Goal: Task Accomplishment & Management: Use online tool/utility

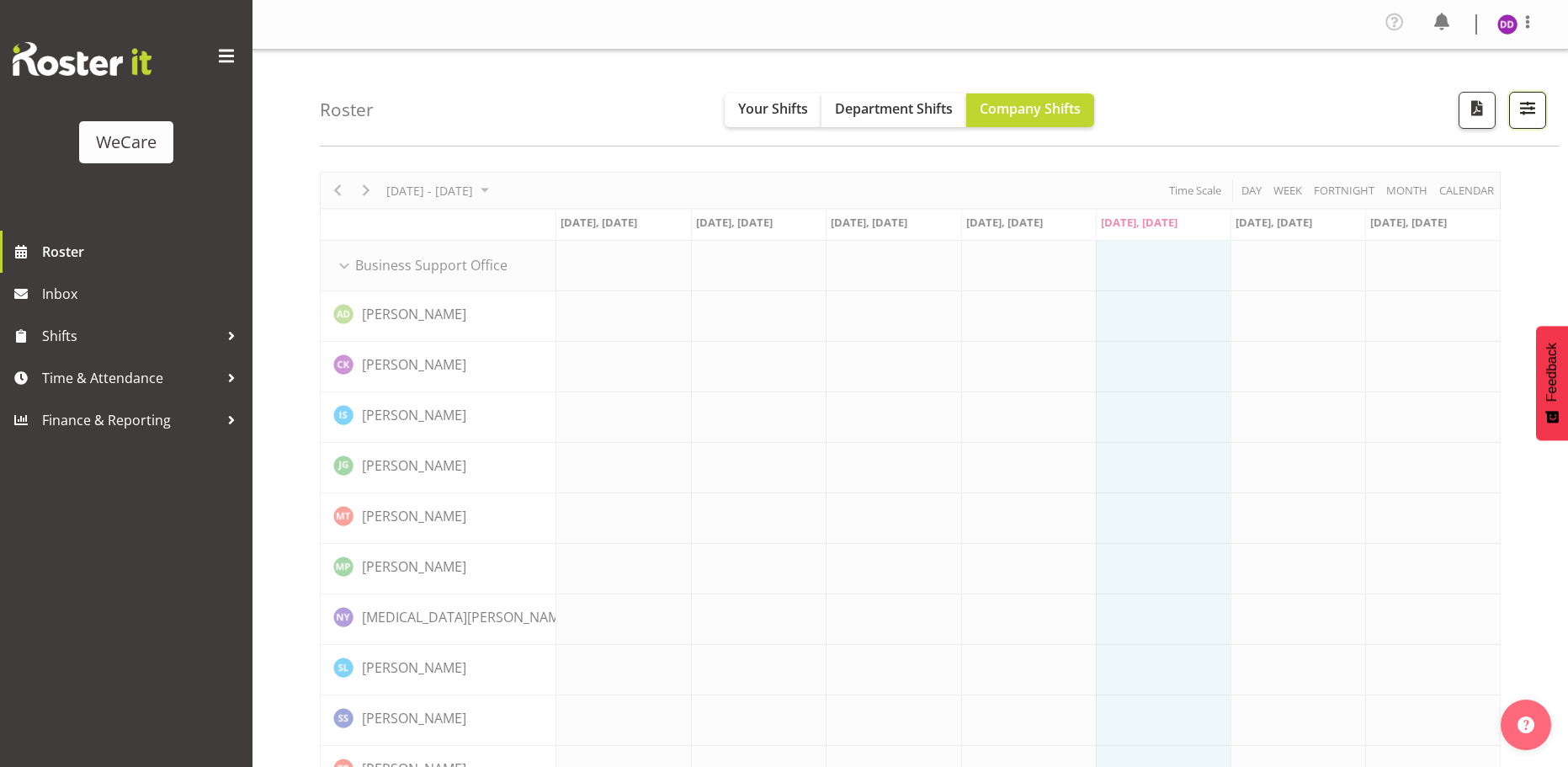
click at [1525, 112] on span "button" at bounding box center [1528, 107] width 22 height 22
click at [1528, 109] on span "button" at bounding box center [1528, 107] width 22 height 22
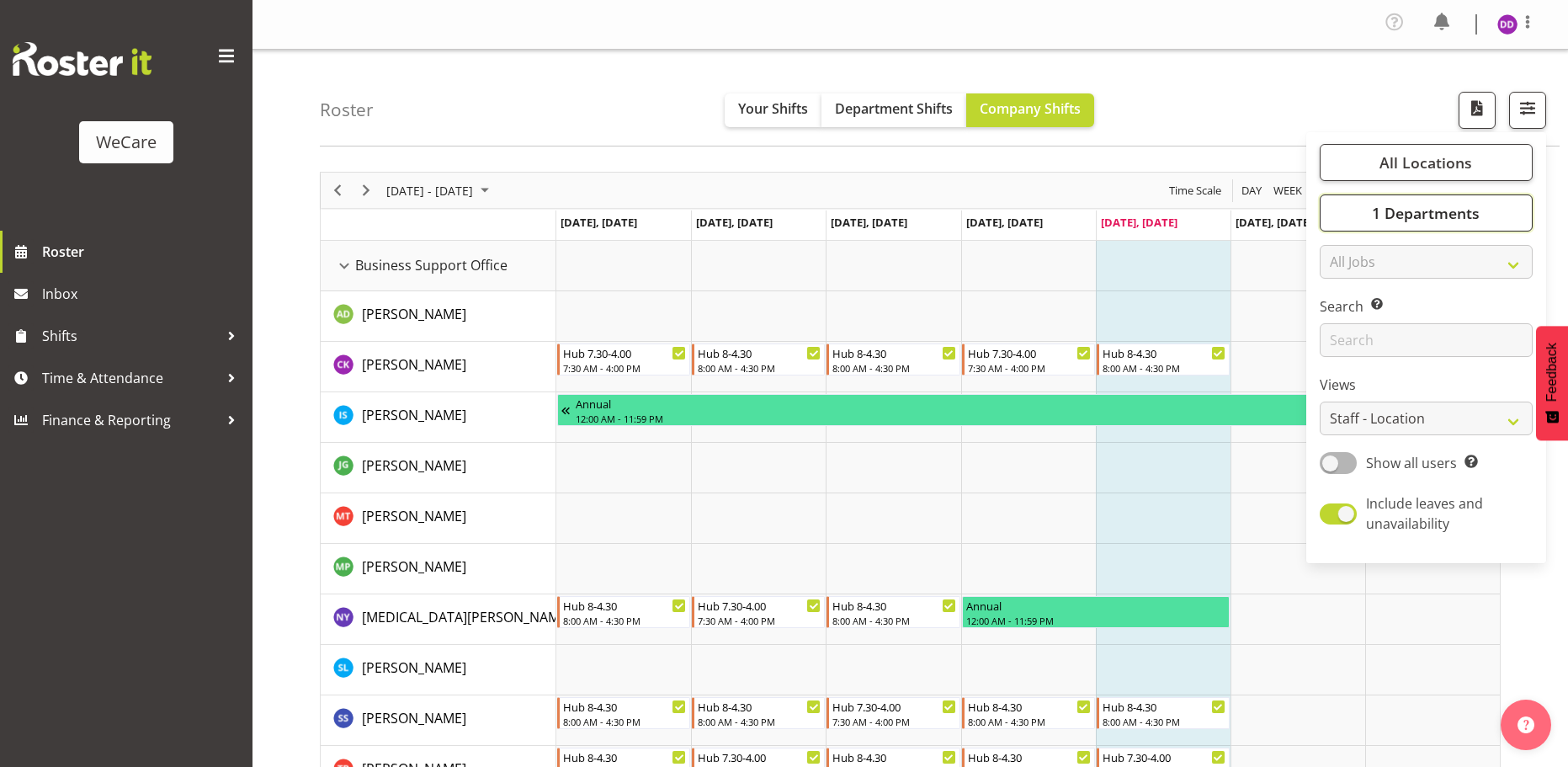
click at [1438, 197] on button "1 Departments" at bounding box center [1427, 213] width 213 height 37
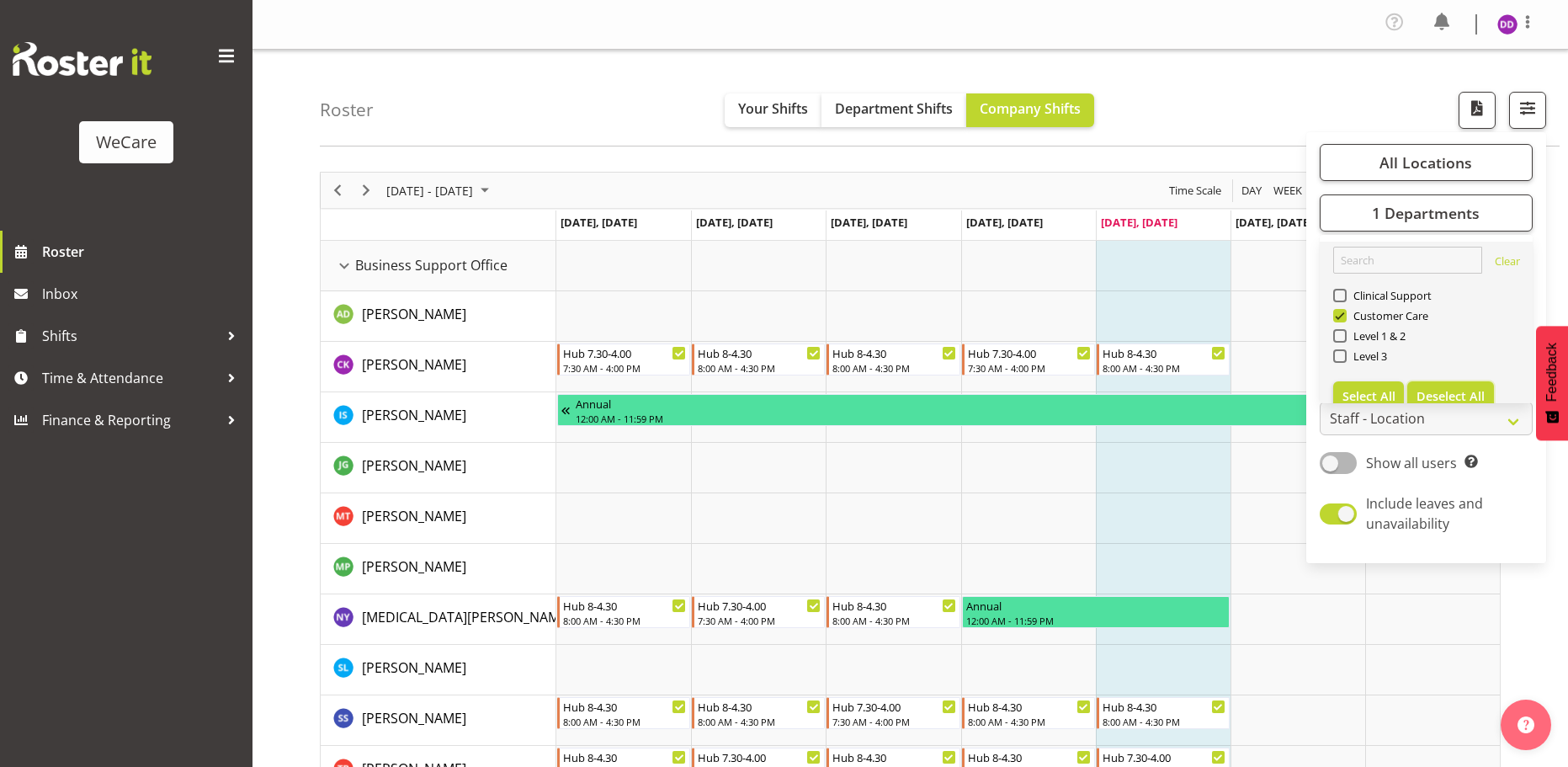
drag, startPoint x: 1424, startPoint y: 388, endPoint x: 1405, endPoint y: 364, distance: 30.6
click at [1424, 387] on button "Deselect All" at bounding box center [1451, 396] width 87 height 30
checkbox input "false"
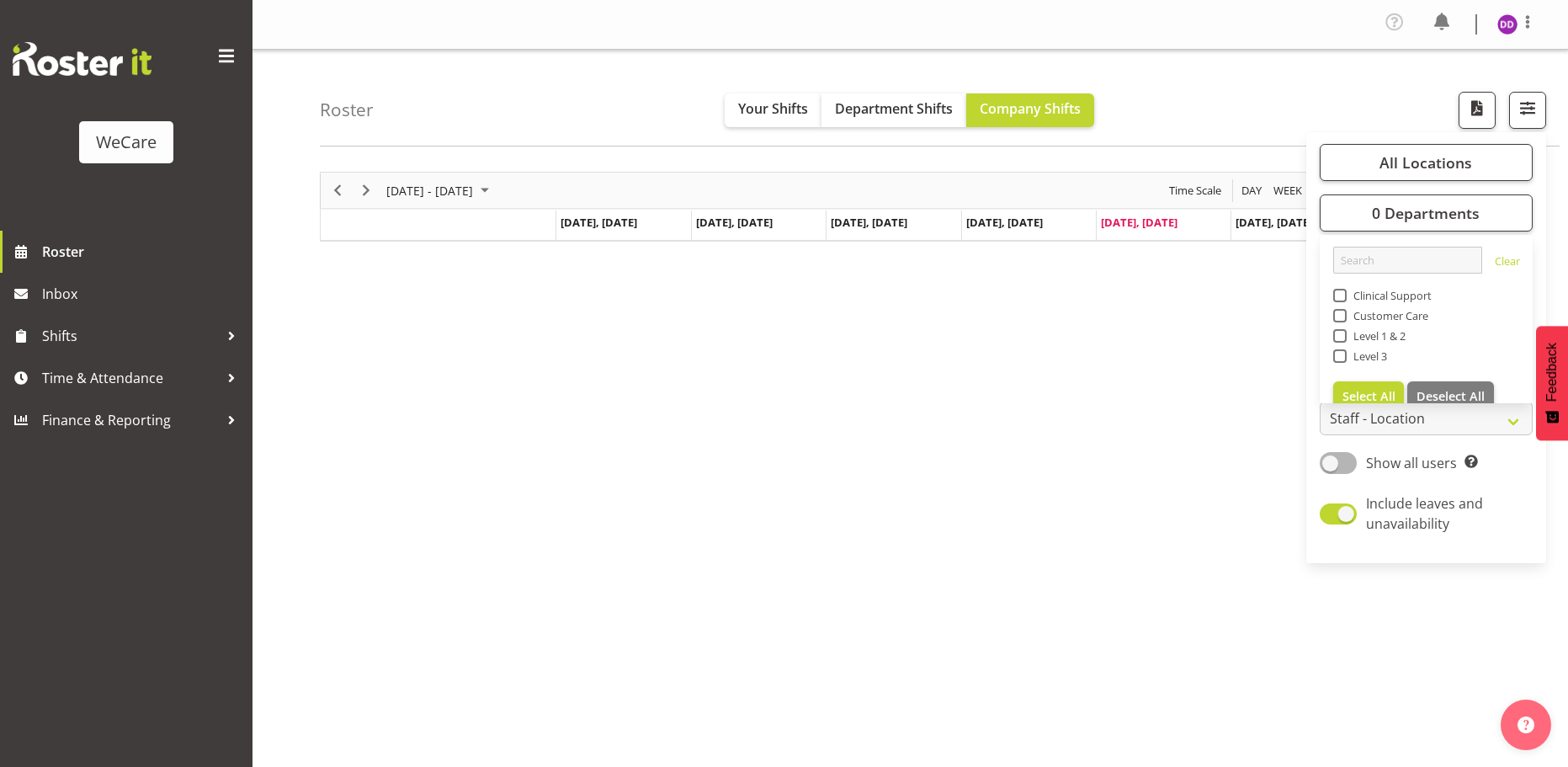
drag, startPoint x: 1368, startPoint y: 299, endPoint x: 1367, endPoint y: 317, distance: 18.0
click at [1368, 298] on span "Clinical Support" at bounding box center [1389, 296] width 86 height 13
click at [1345, 298] on input "Clinical Support" at bounding box center [1339, 296] width 11 height 11
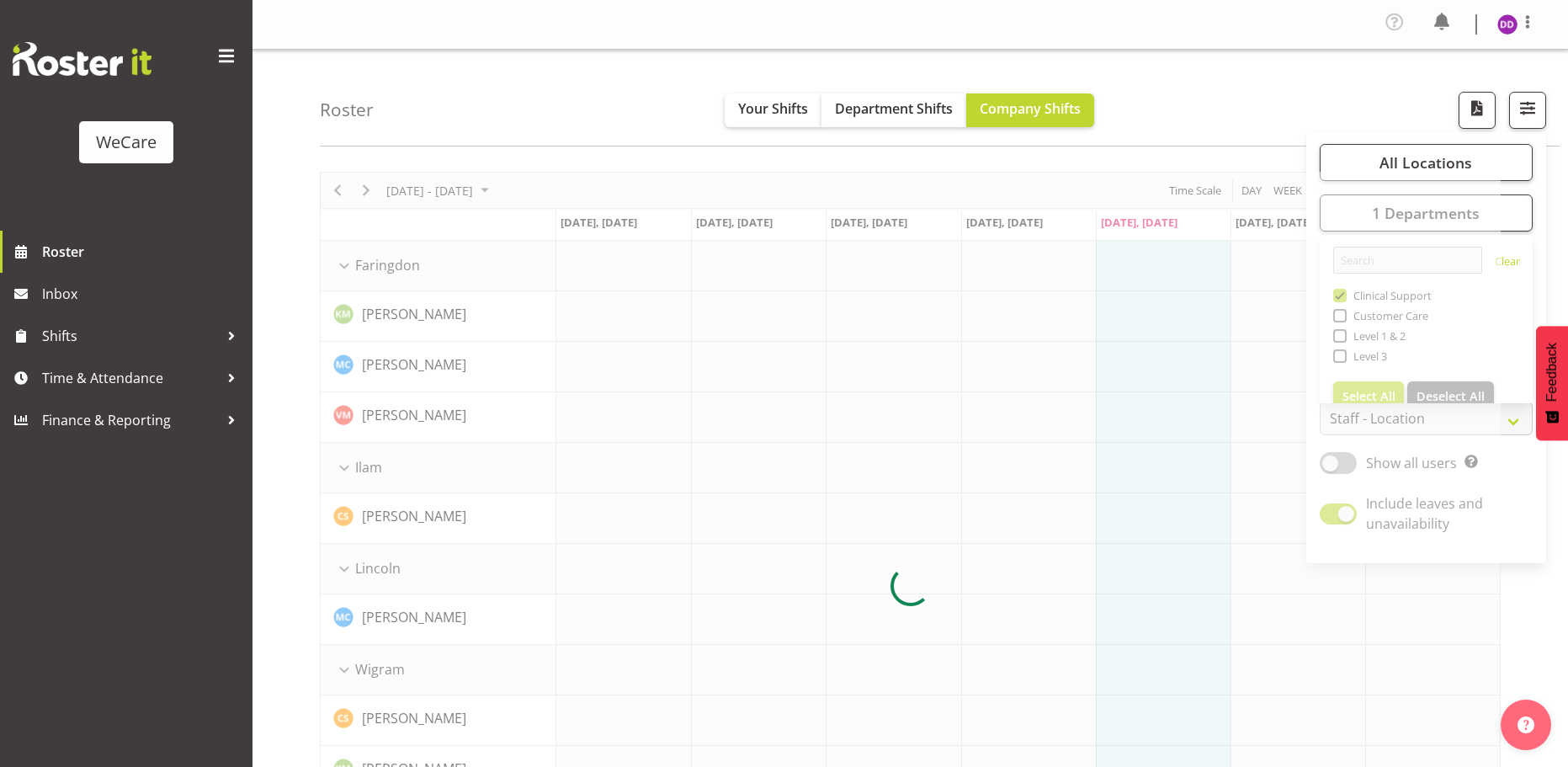
click at [436, 113] on div "Roster Your Shifts Department Shifts Company Shifts All Locations Clear Busines…" at bounding box center [940, 98] width 1240 height 97
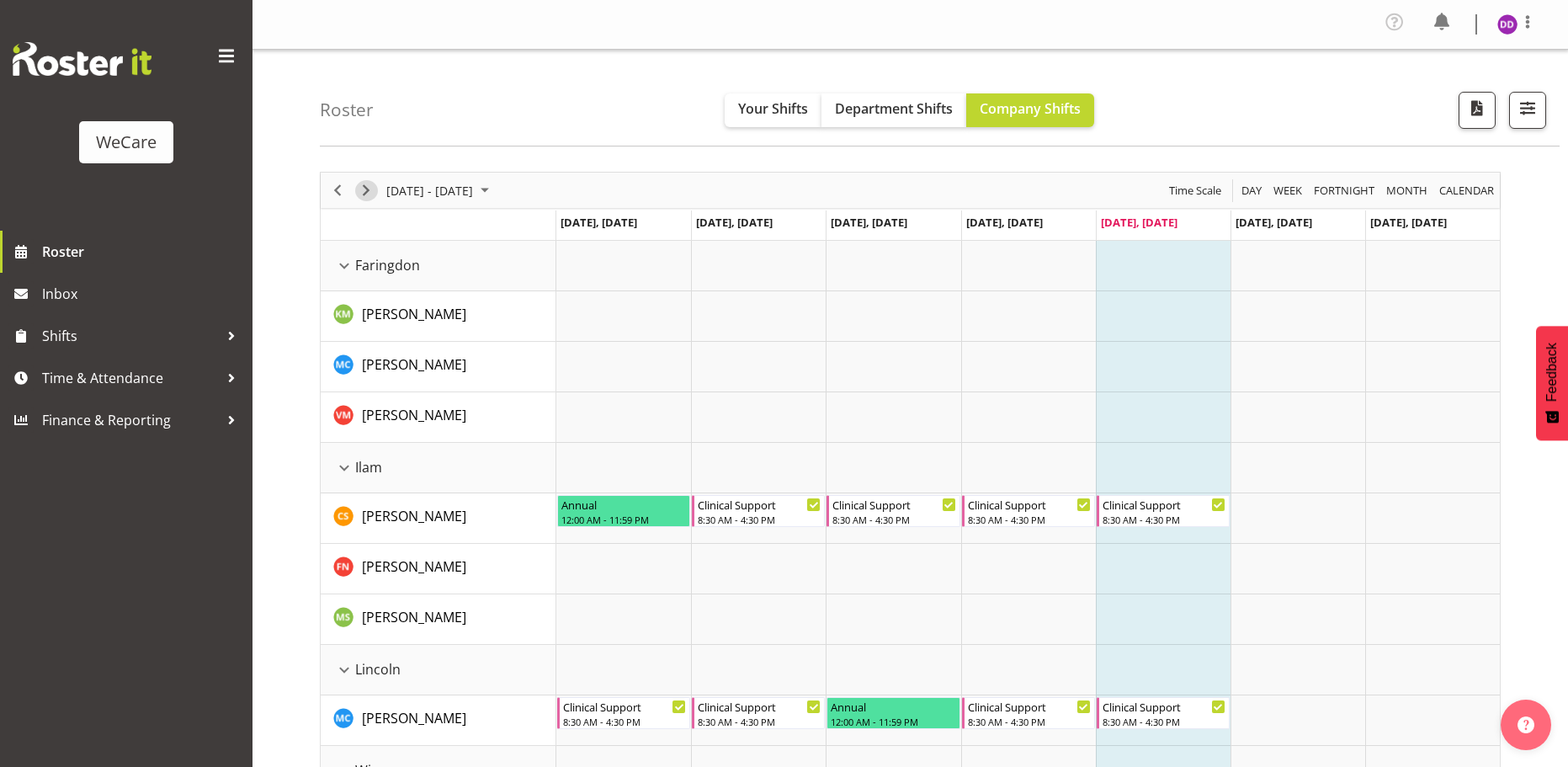
click at [376, 186] on span "Next" at bounding box center [365, 190] width 20 height 21
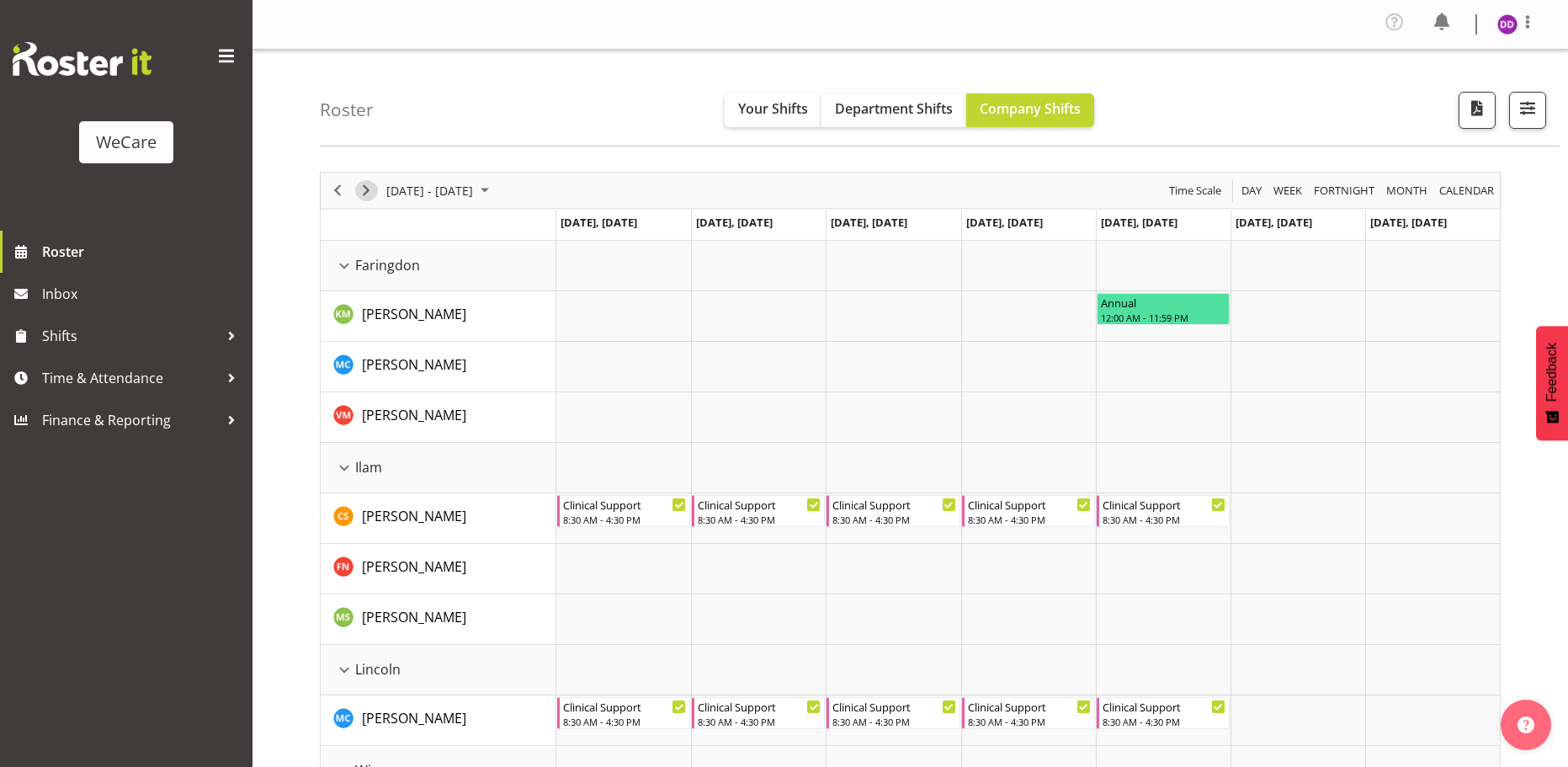
click at [363, 192] on span "Next" at bounding box center [365, 190] width 20 height 21
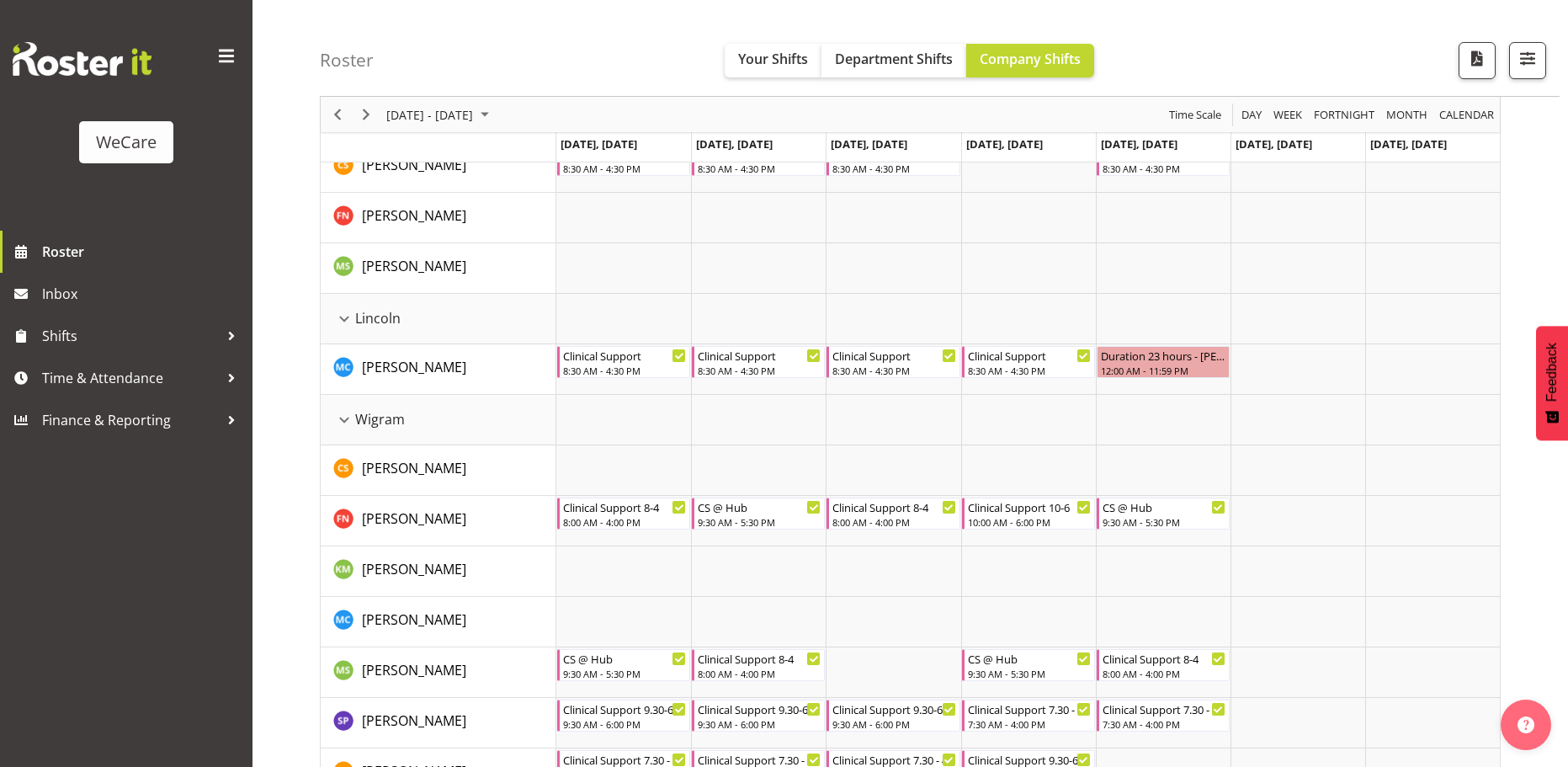
scroll to position [498, 0]
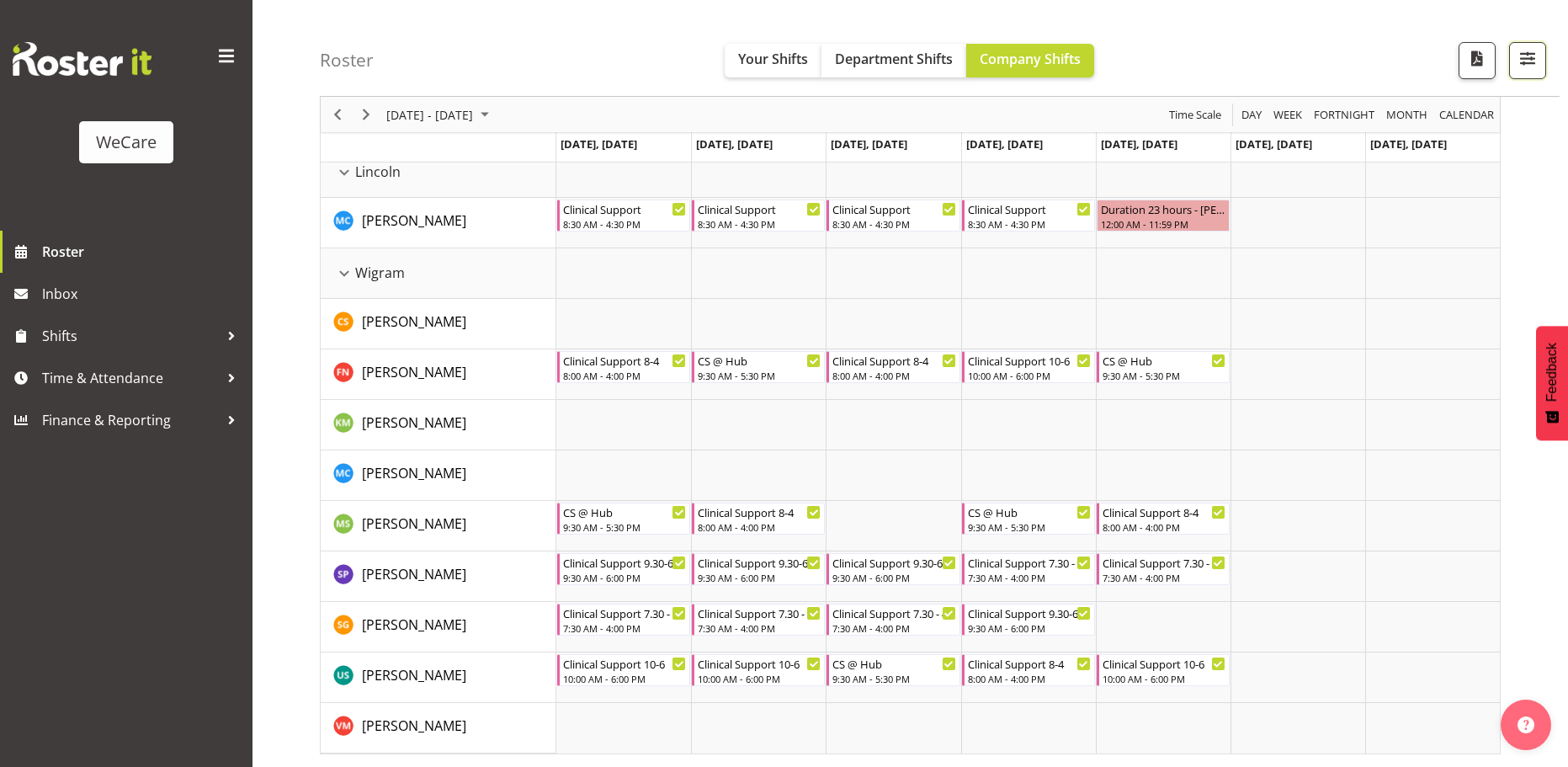
drag, startPoint x: 1536, startPoint y: 59, endPoint x: 1464, endPoint y: 115, distance: 91.2
click at [1536, 58] on span "button" at bounding box center [1528, 57] width 22 height 22
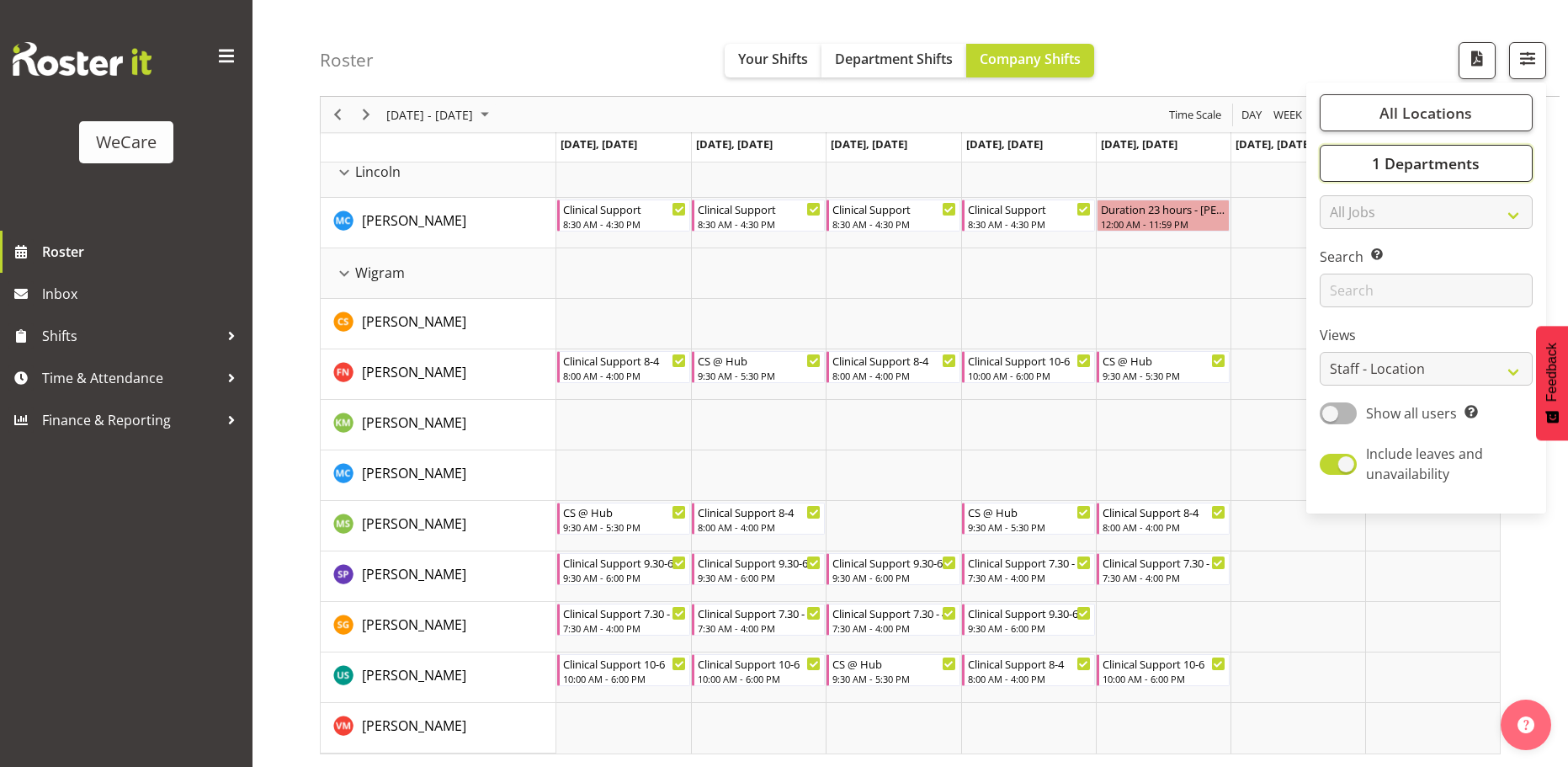
click at [1432, 165] on span "1 Departments" at bounding box center [1426, 163] width 107 height 20
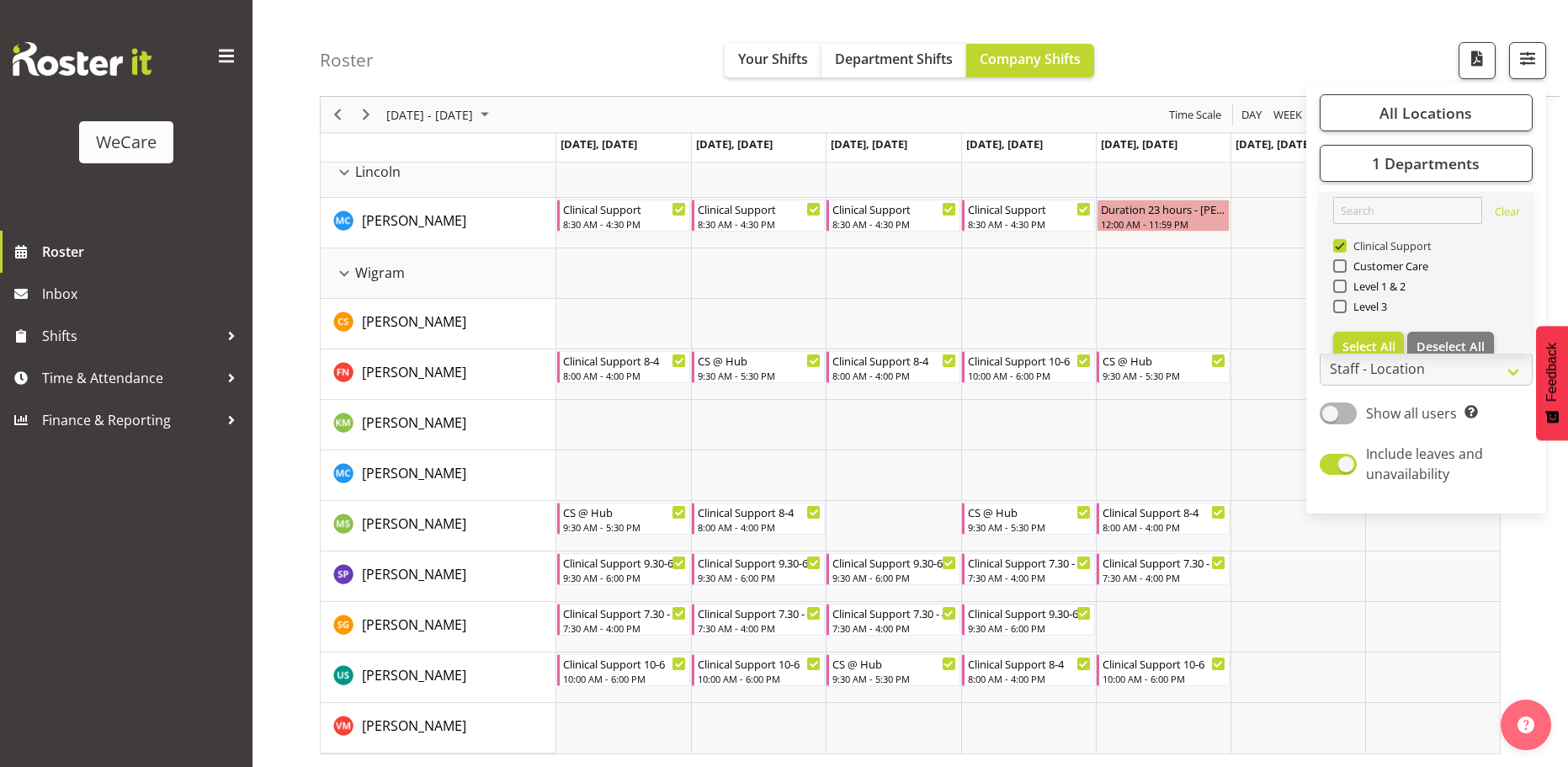
click at [1389, 245] on span "Clinical Support" at bounding box center [1389, 246] width 86 height 13
click at [1345, 245] on input "Clinical Support" at bounding box center [1339, 247] width 11 height 11
checkbox input "false"
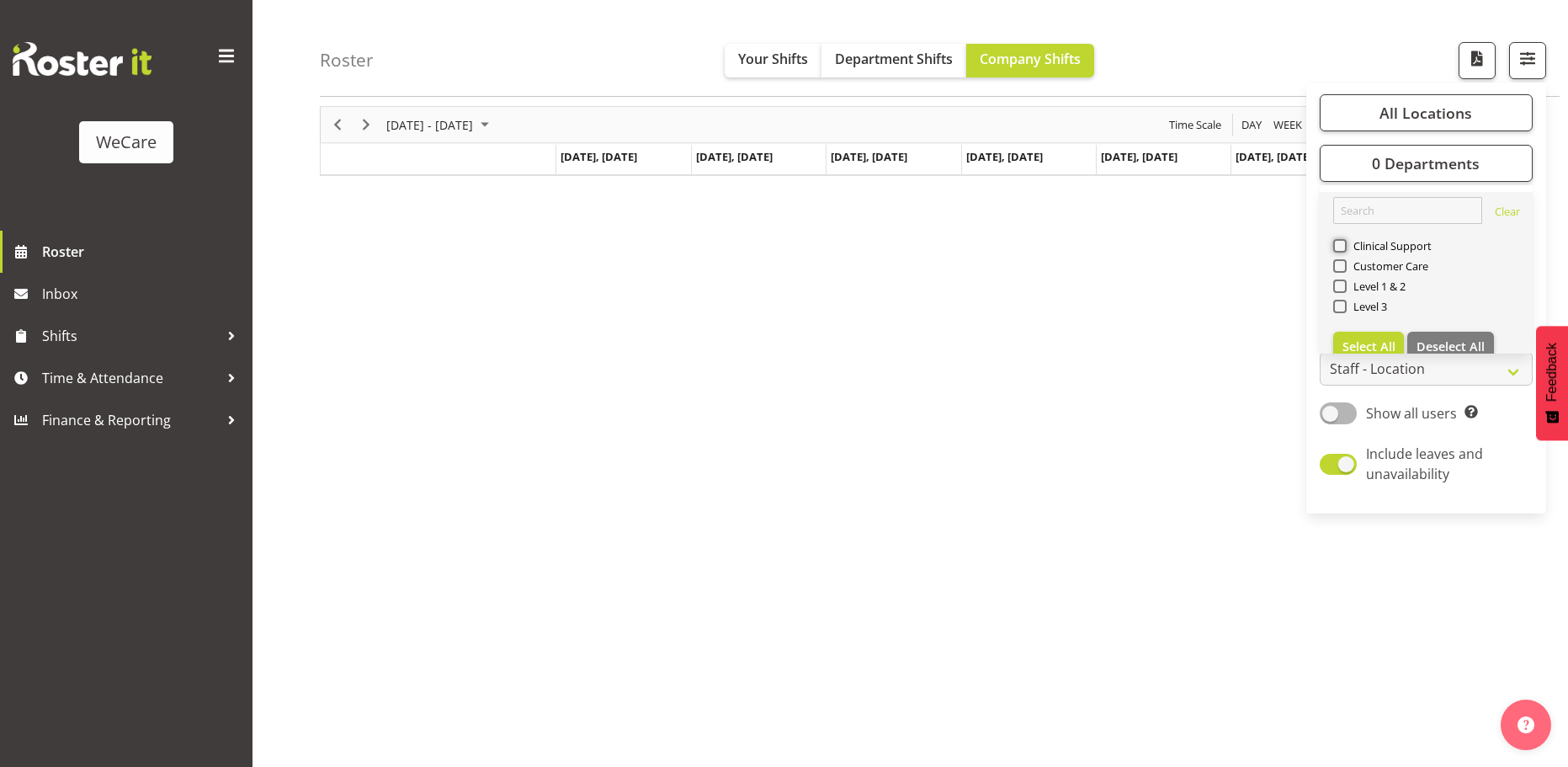
scroll to position [0, 0]
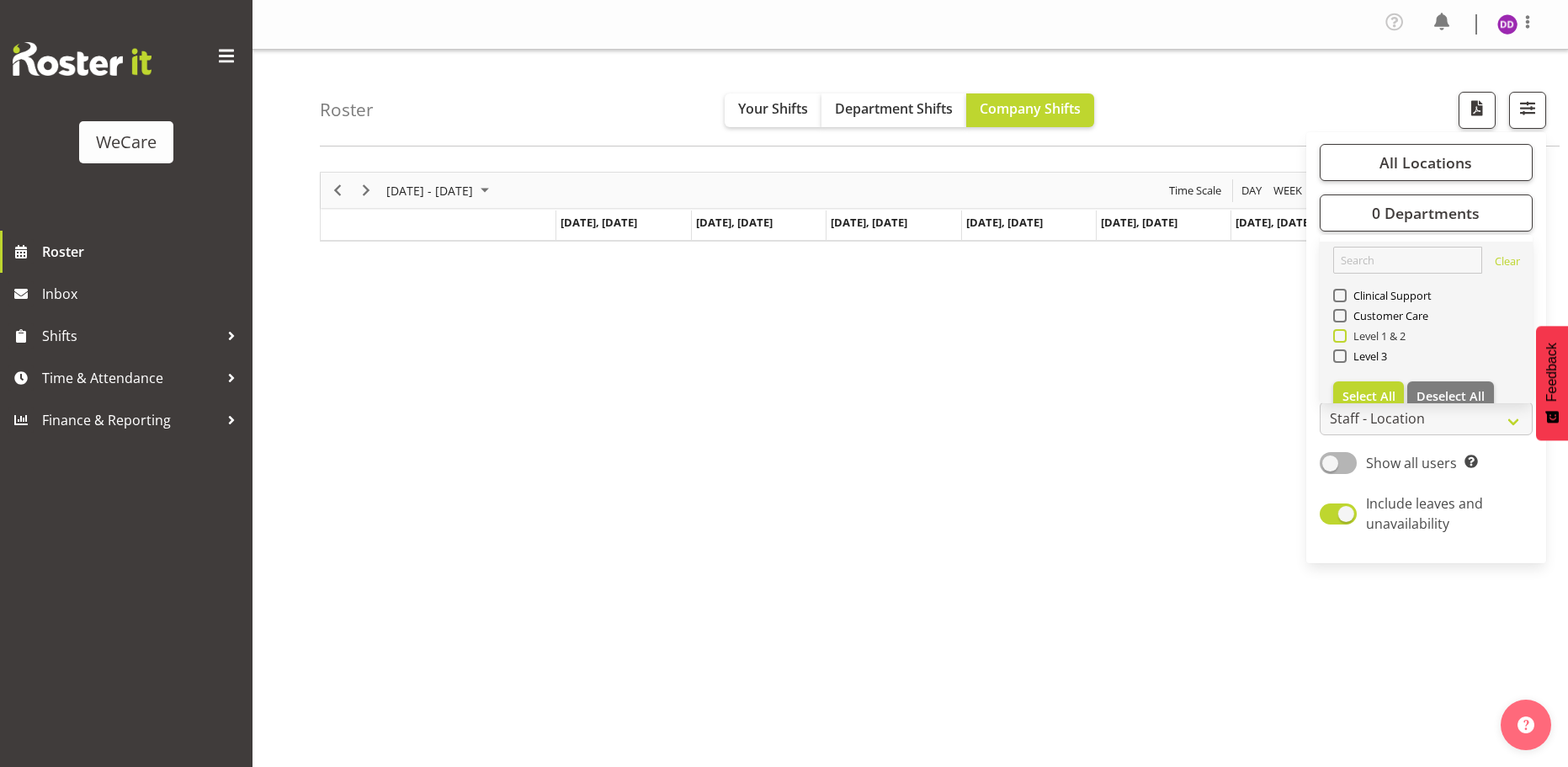
click at [1392, 339] on span "Level 1 & 2" at bounding box center [1377, 336] width 60 height 13
click at [1345, 339] on input "Level 1 & 2" at bounding box center [1339, 337] width 11 height 11
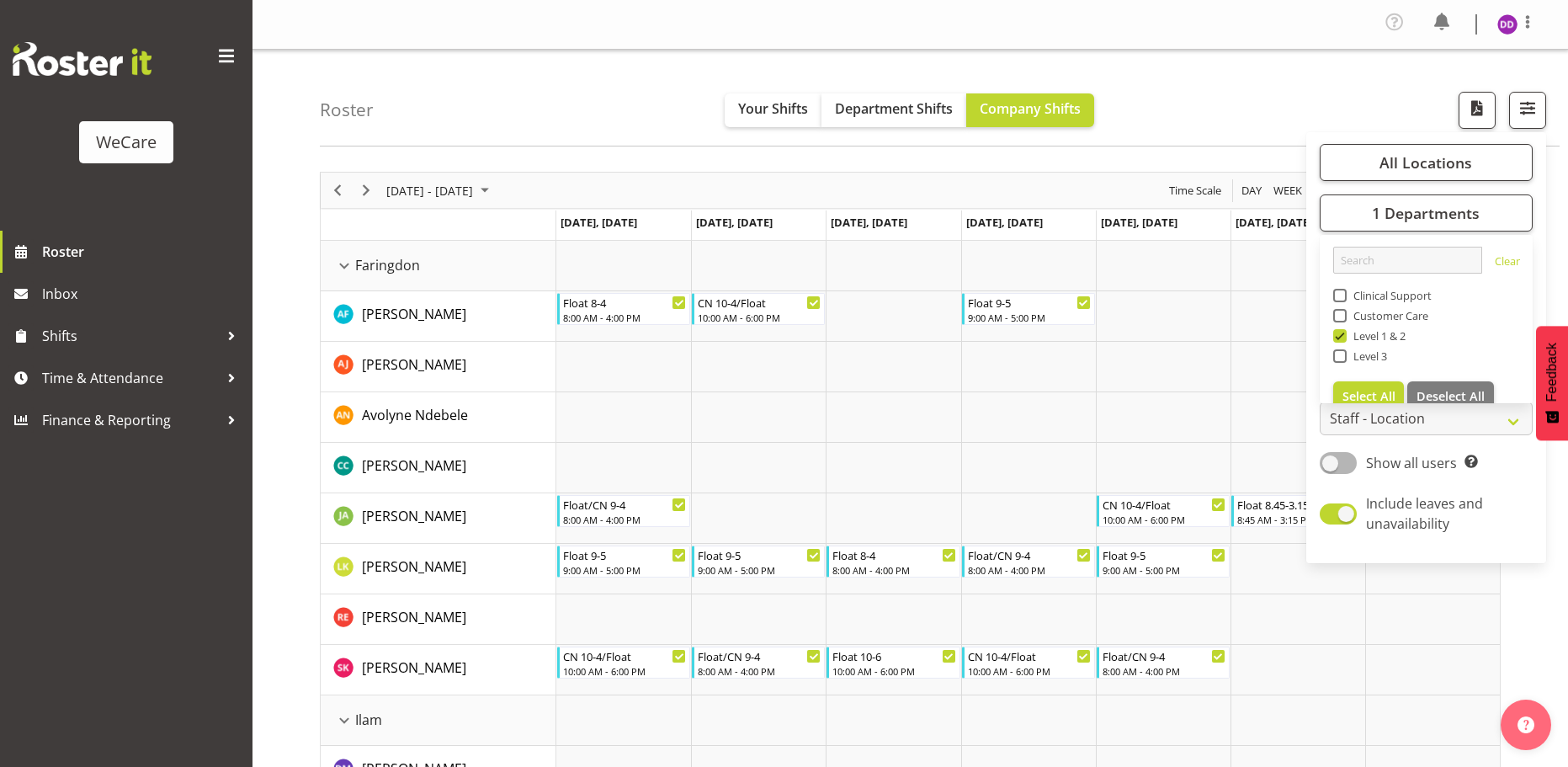
click at [1197, 115] on div "Roster Your Shifts Department Shifts Company Shifts All Locations Clear Busines…" at bounding box center [940, 98] width 1240 height 97
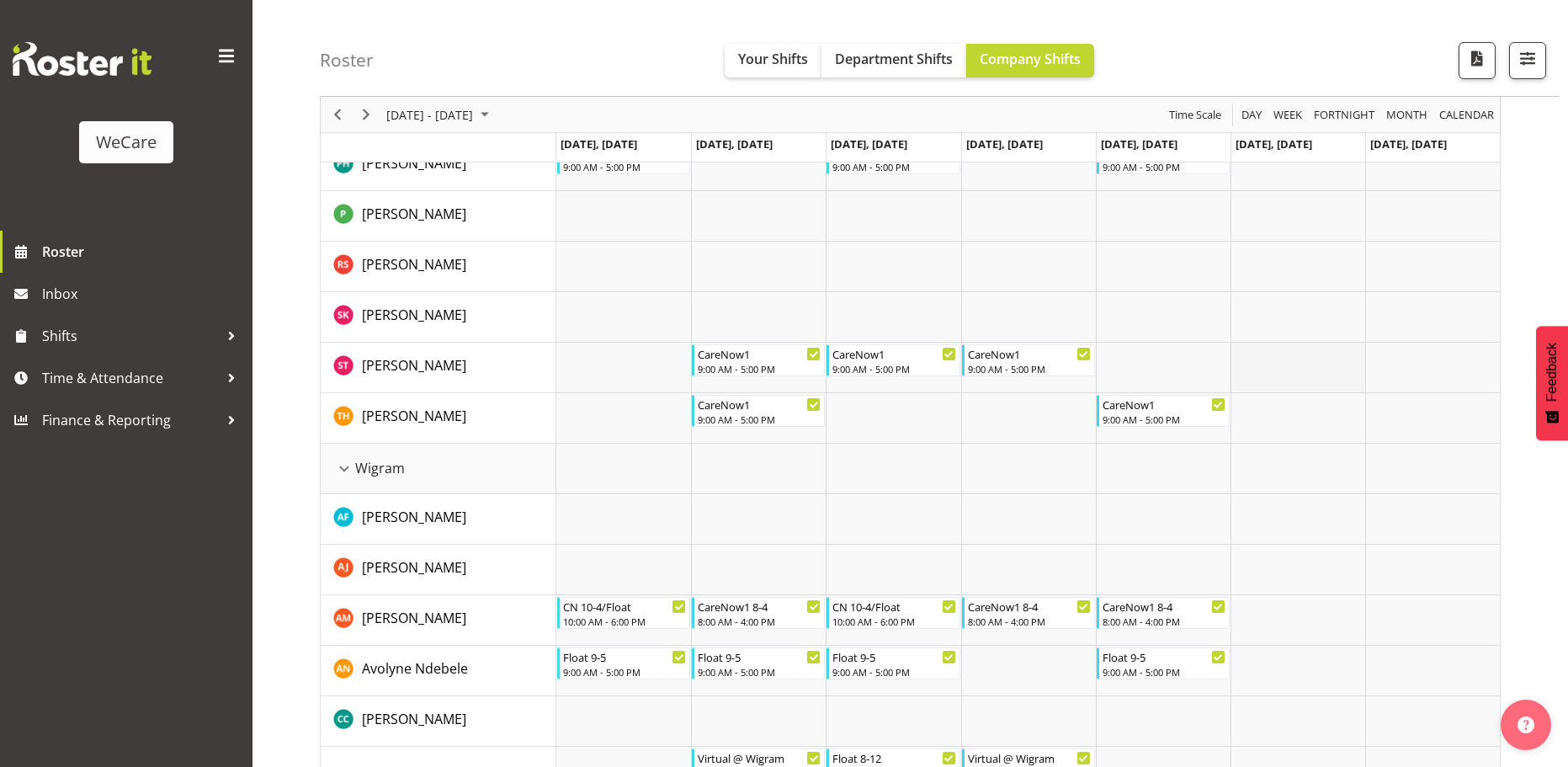
scroll to position [1767, 0]
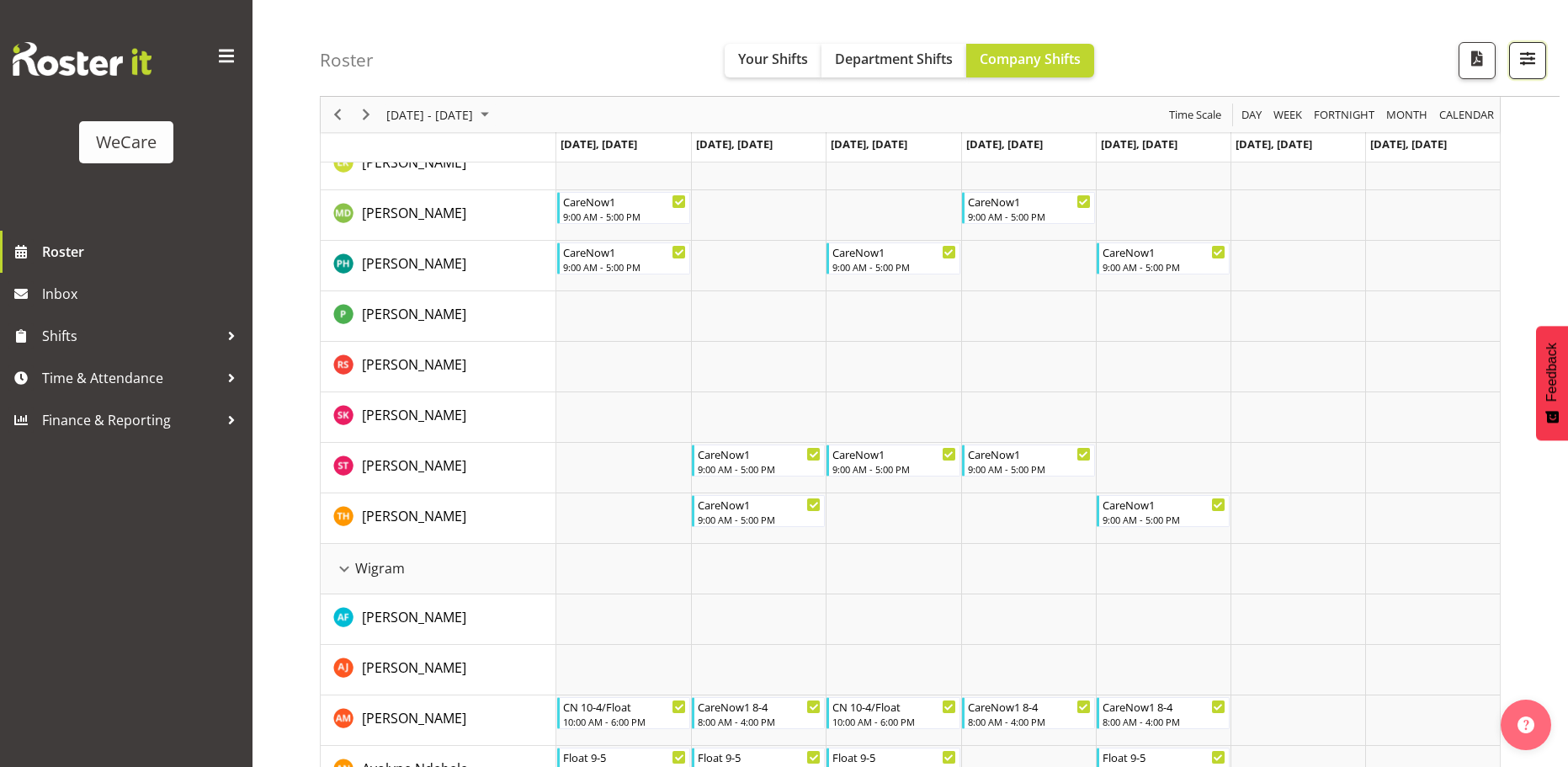
click at [1523, 66] on span "button" at bounding box center [1528, 57] width 22 height 22
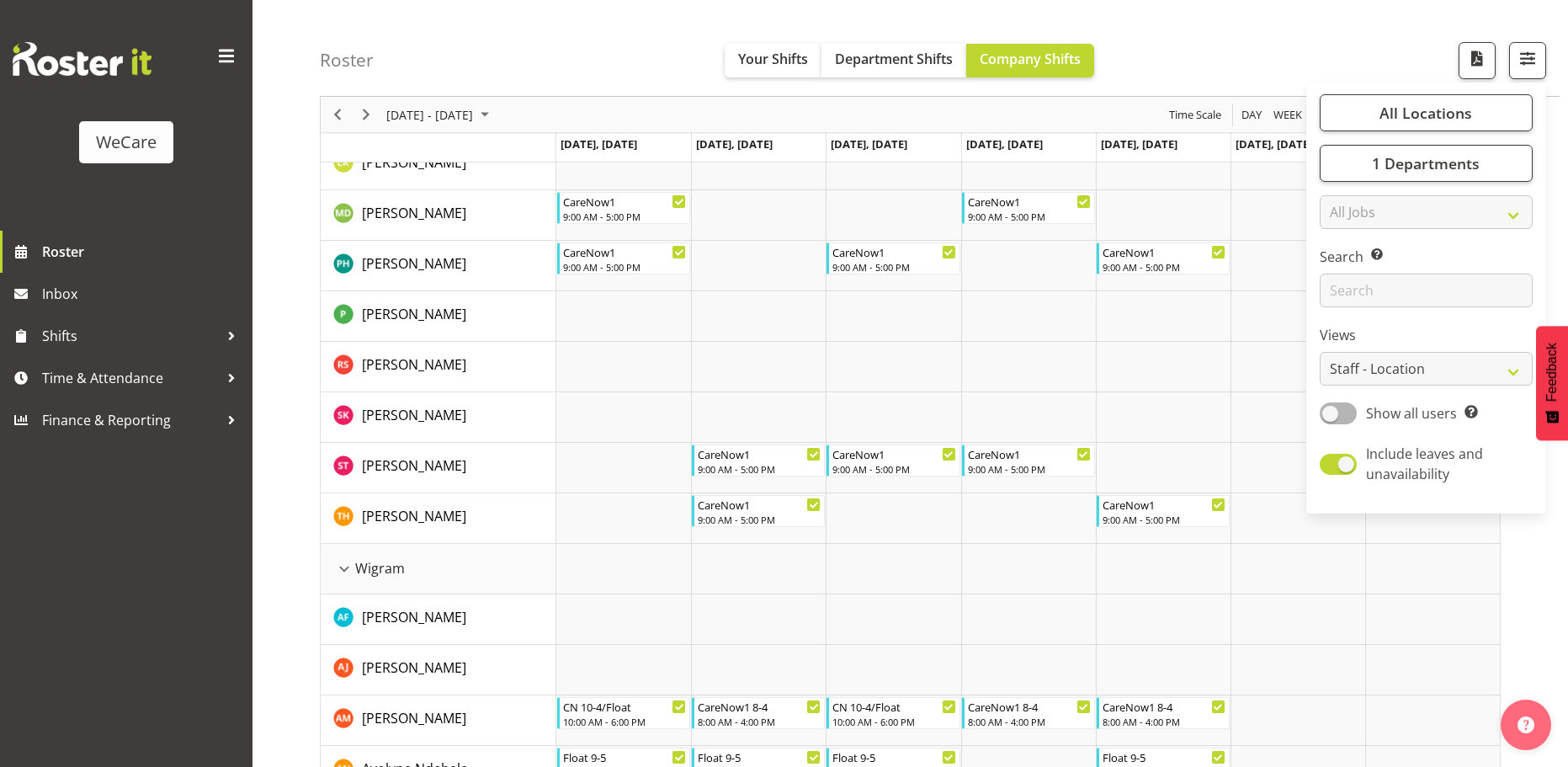
click at [1306, 44] on div "Roster Your Shifts Department Shifts Company Shifts All Locations Clear Busines…" at bounding box center [940, 48] width 1240 height 97
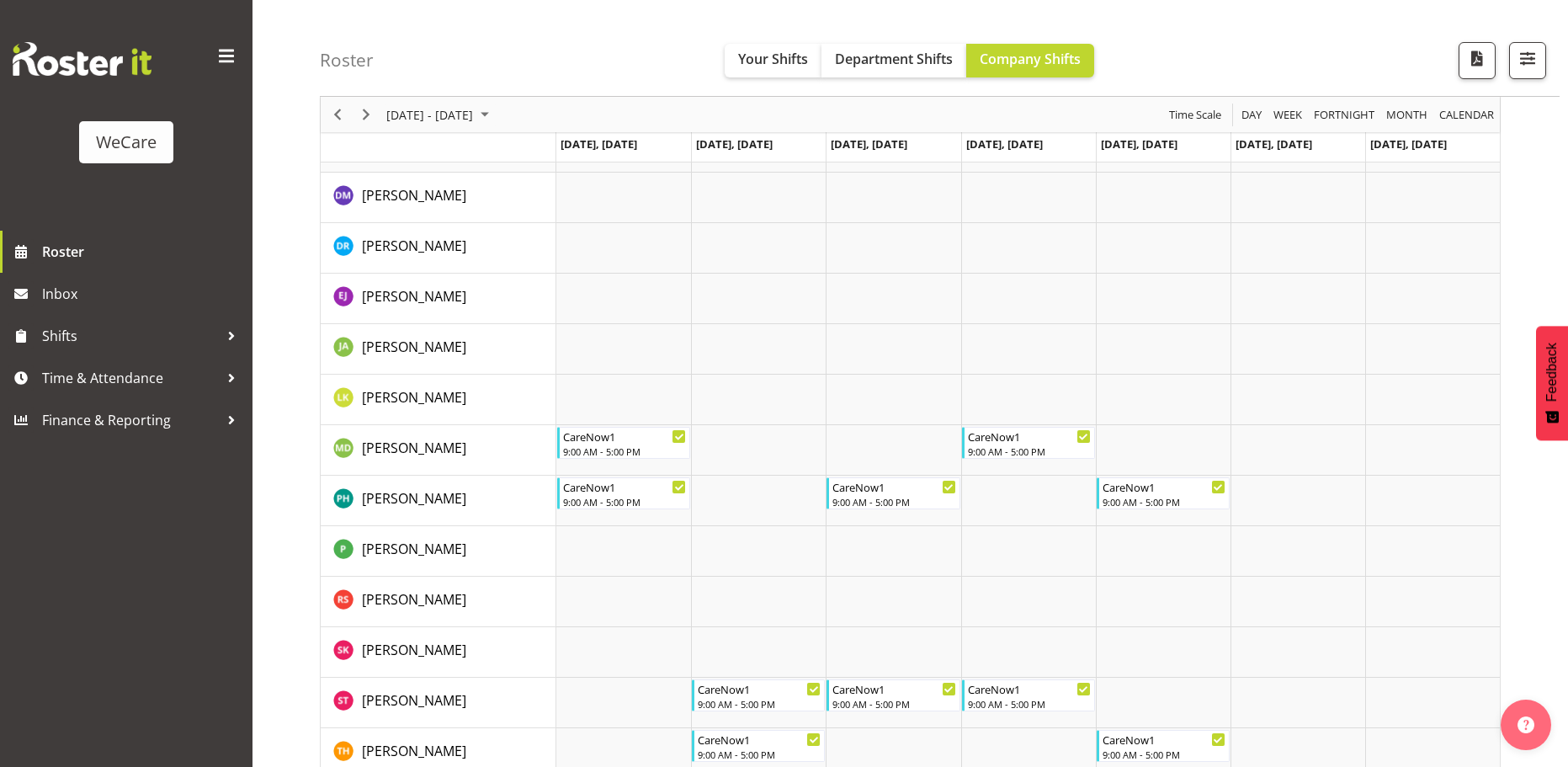
scroll to position [1431, 0]
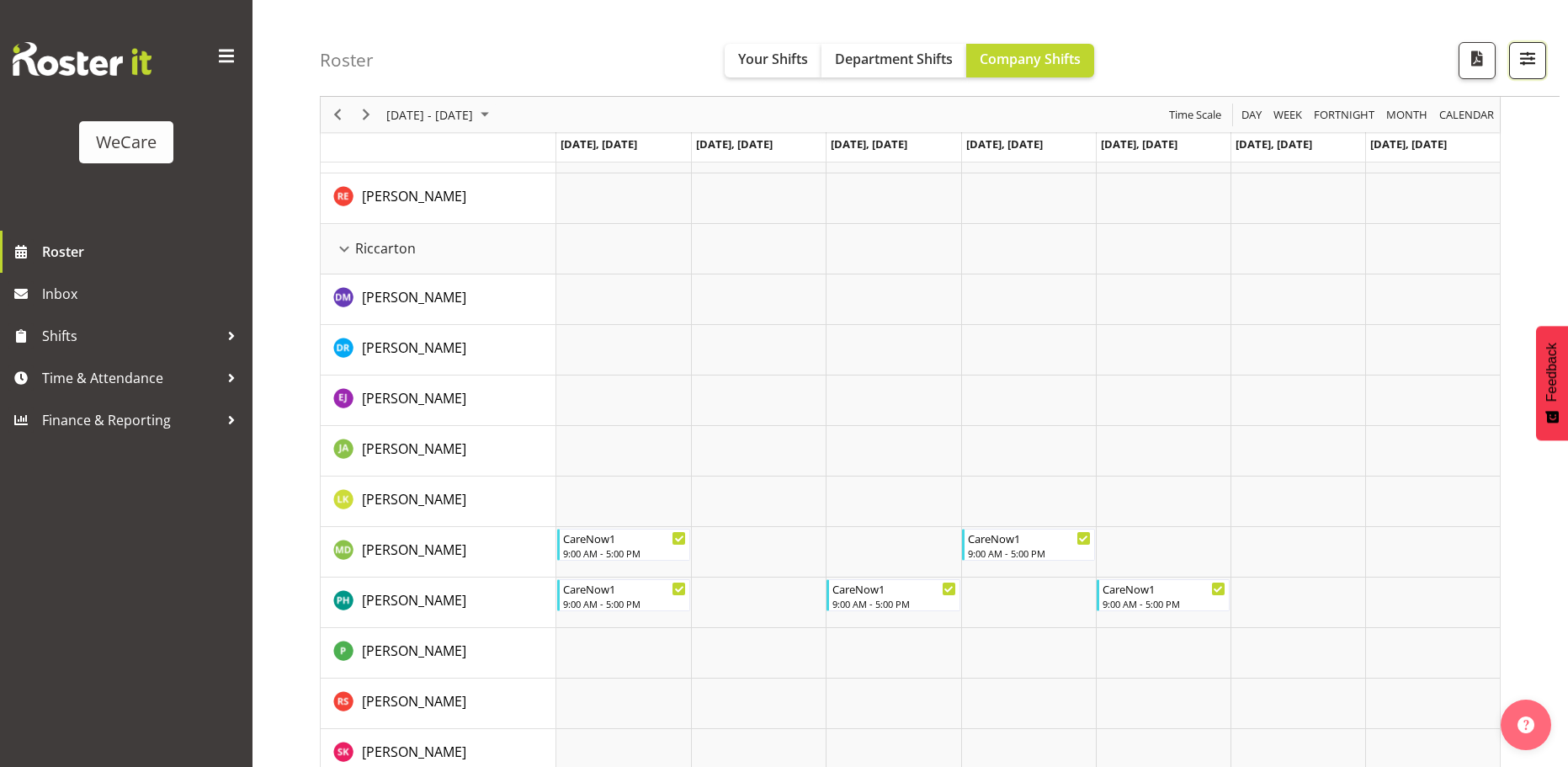
click at [1522, 53] on span "button" at bounding box center [1528, 57] width 22 height 22
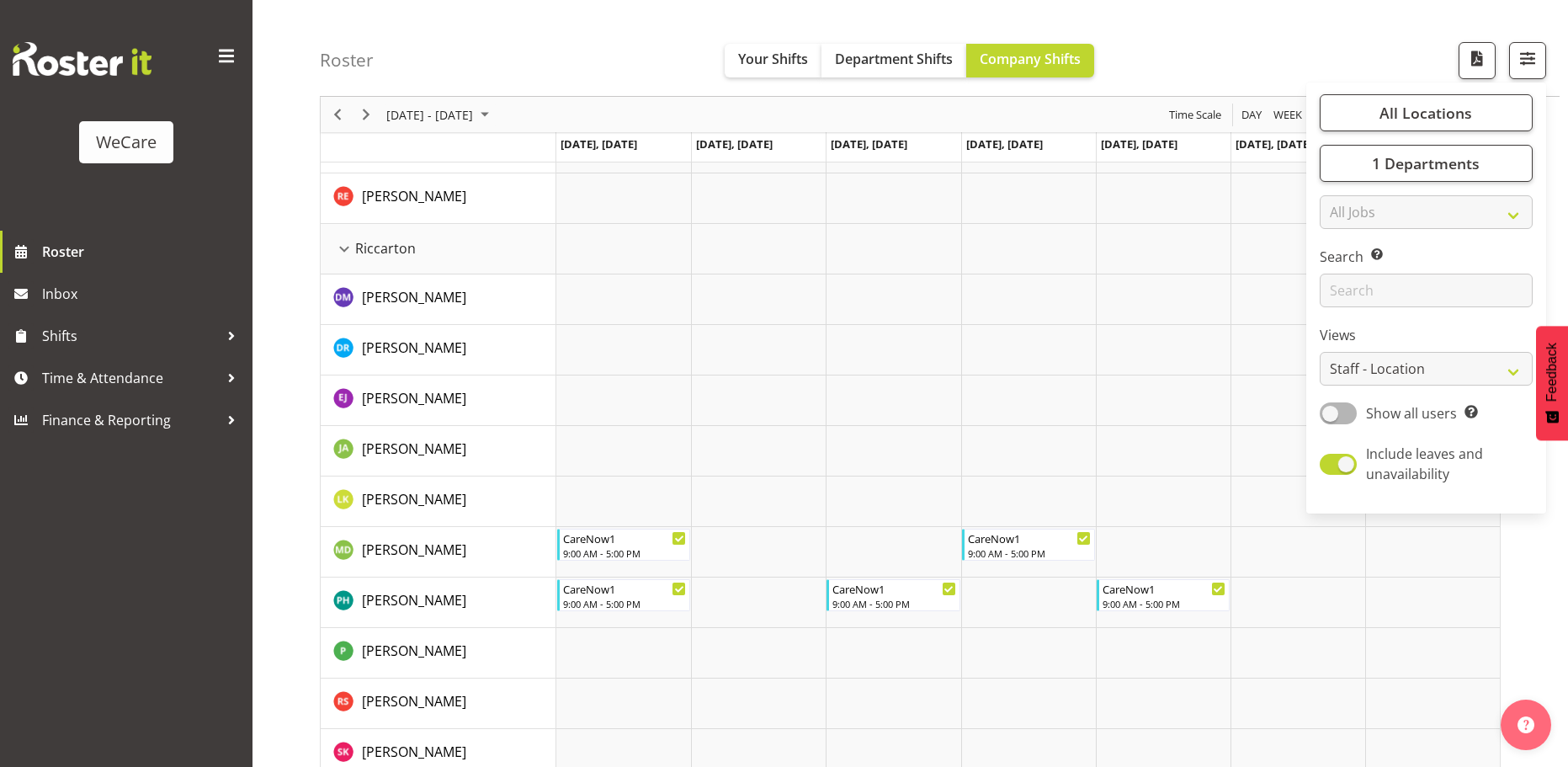
click at [1420, 187] on div "All Locations Clear Business Support Office [GEOGRAPHIC_DATA] Ilam [GEOGRAPHIC_…" at bounding box center [1426, 298] width 240 height 418
click at [1434, 167] on span "1 Departments" at bounding box center [1426, 163] width 107 height 20
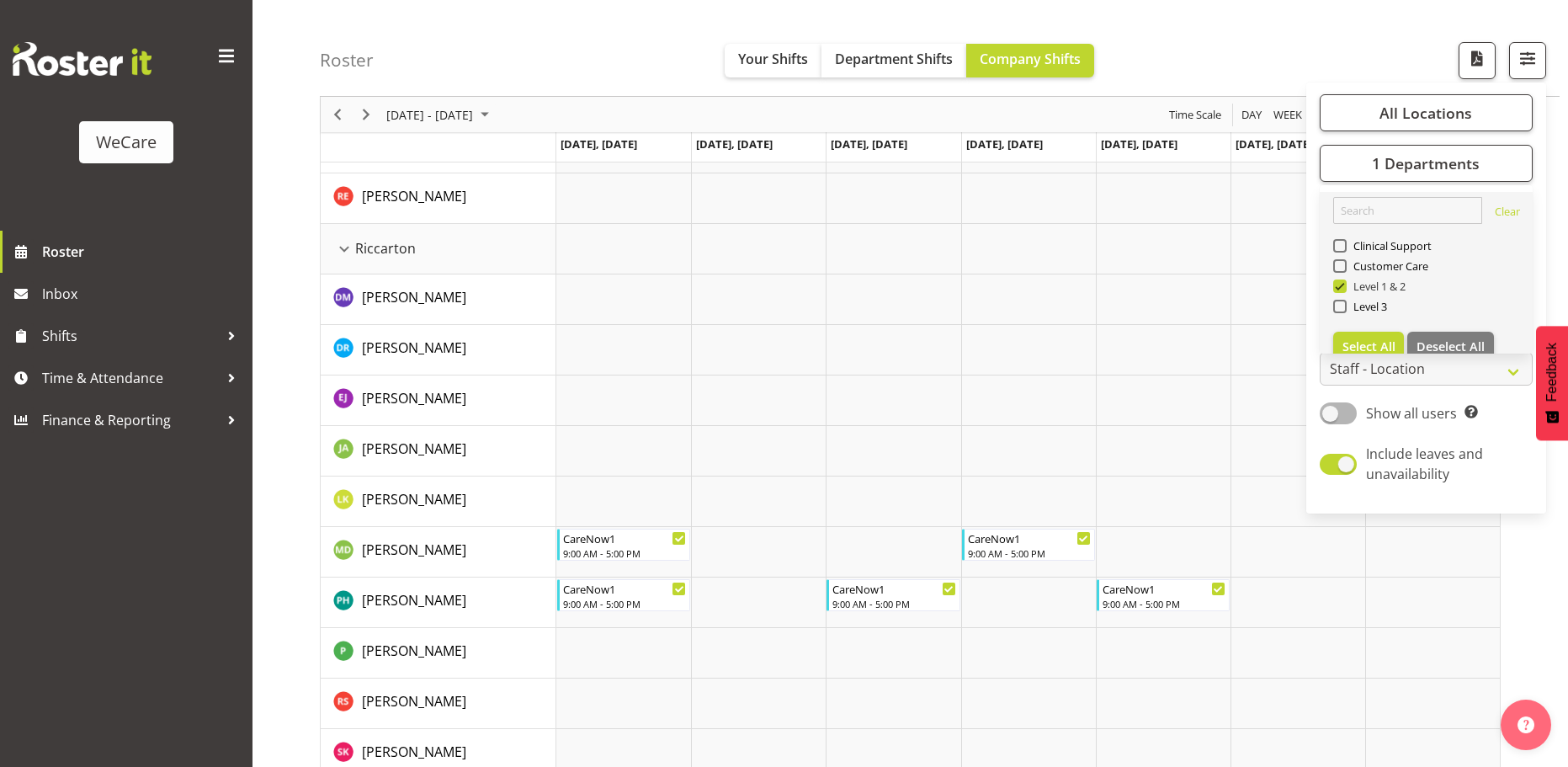
click at [1383, 283] on span "Level 1 & 2" at bounding box center [1377, 286] width 60 height 13
click at [1345, 283] on input "Level 1 & 2" at bounding box center [1339, 287] width 11 height 11
checkbox input "false"
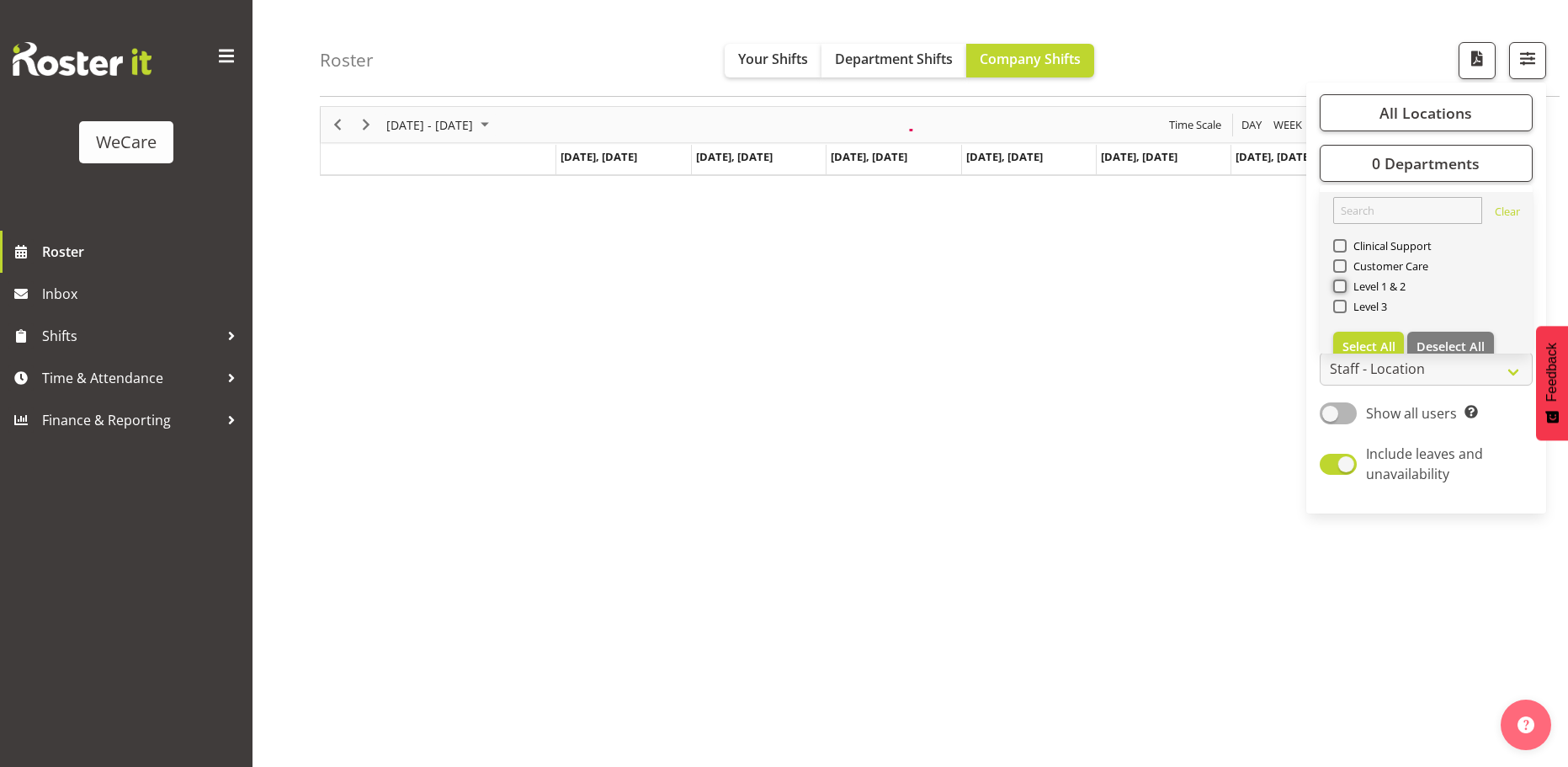
scroll to position [0, 0]
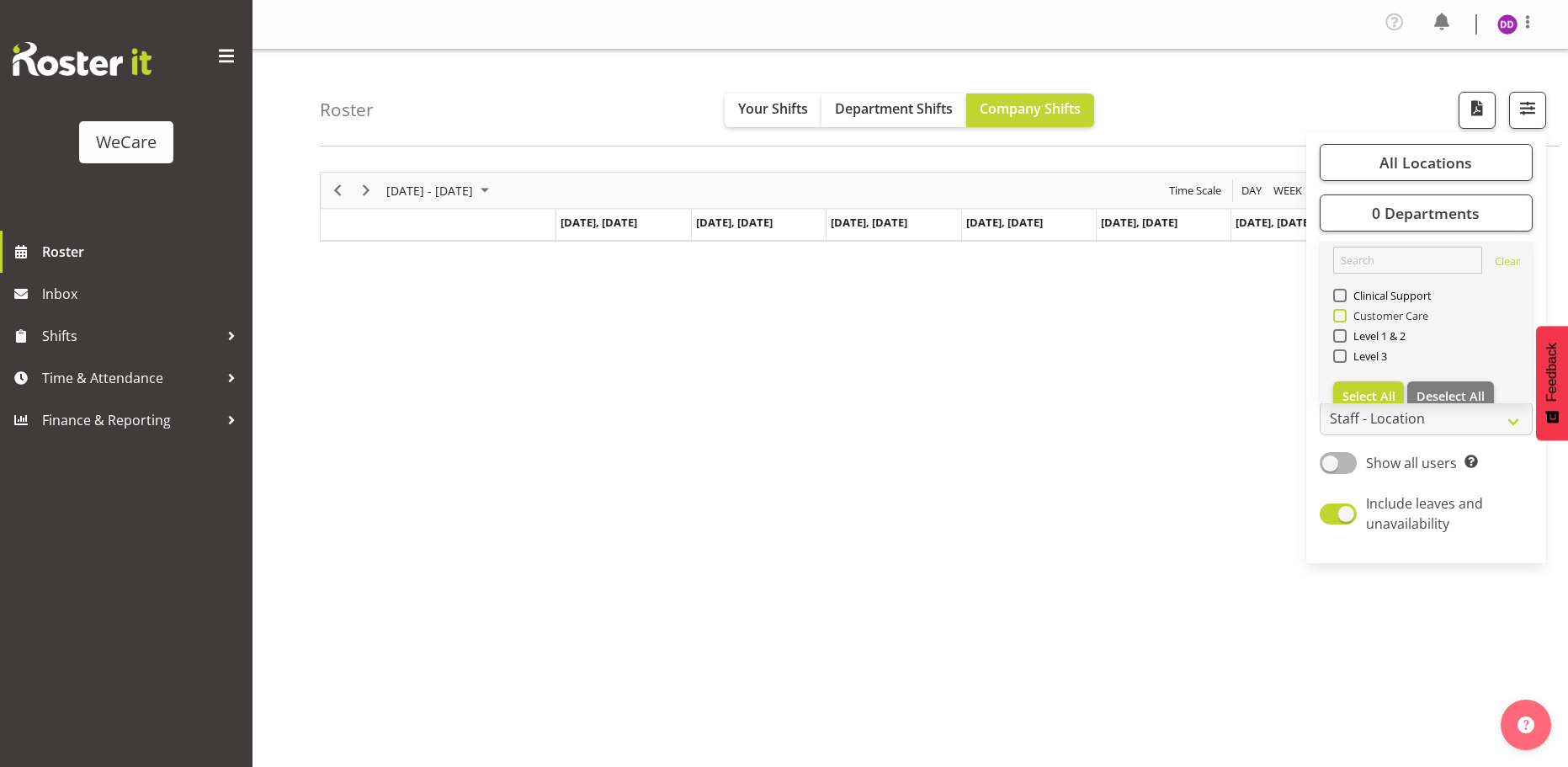
click at [1383, 309] on span "Customer Care" at bounding box center [1388, 315] width 83 height 13
click at [1345, 311] on input "Customer Care" at bounding box center [1339, 316] width 11 height 11
checkbox input "true"
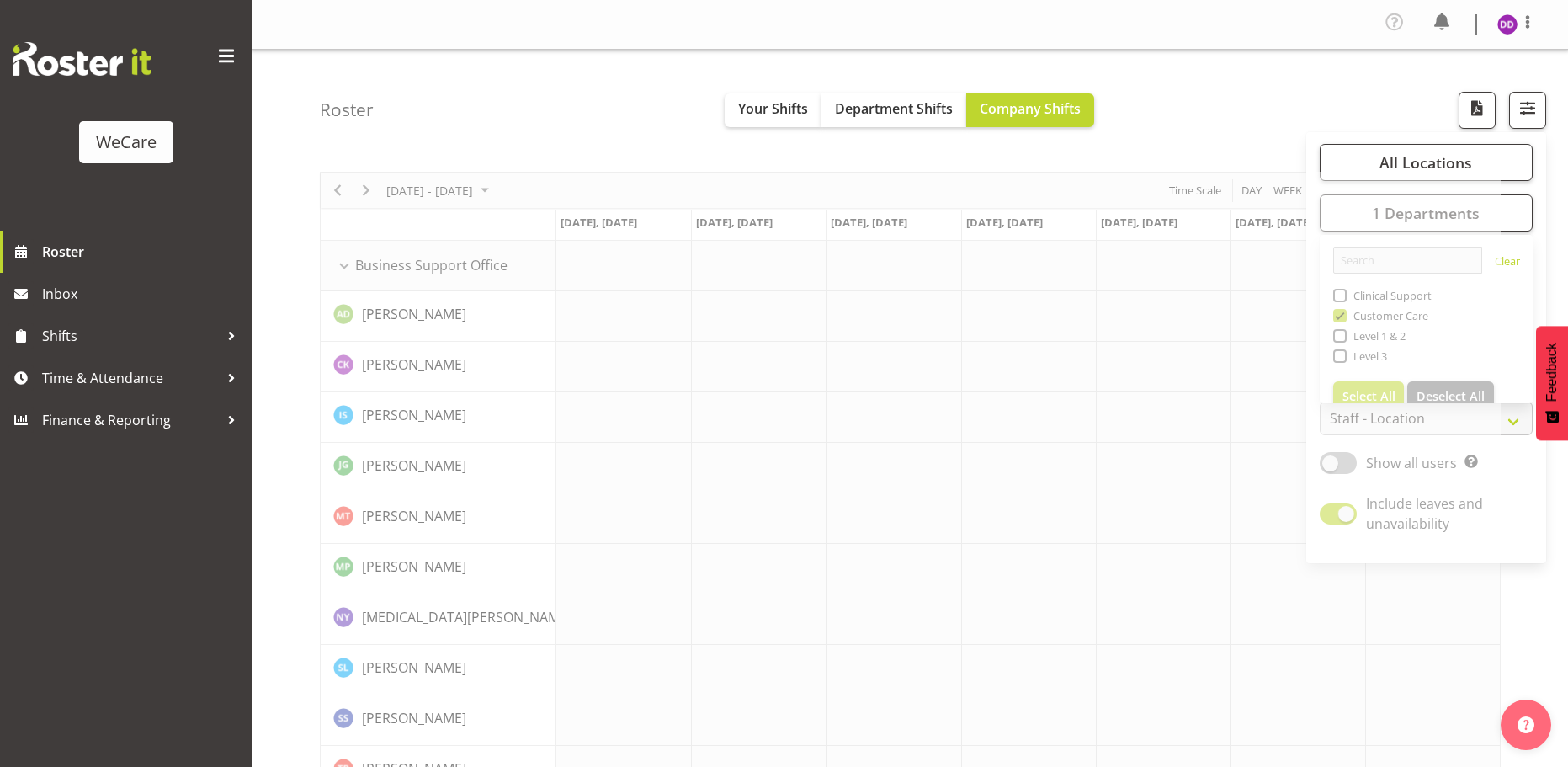
click at [1195, 104] on div "Roster Your Shifts Department Shifts Company Shifts All Locations Clear Busines…" at bounding box center [940, 98] width 1240 height 97
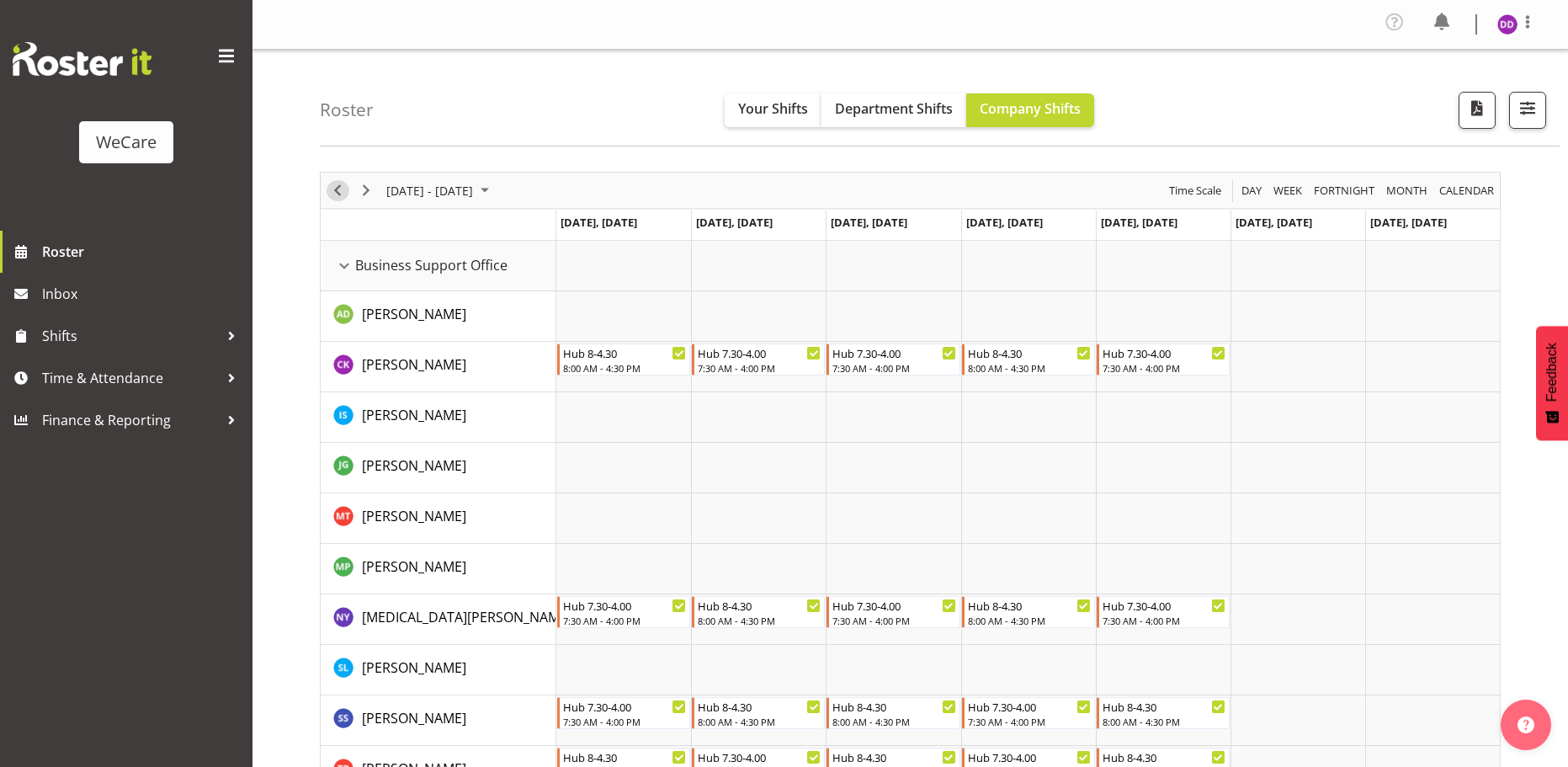
click at [333, 186] on span "Previous" at bounding box center [337, 190] width 20 height 21
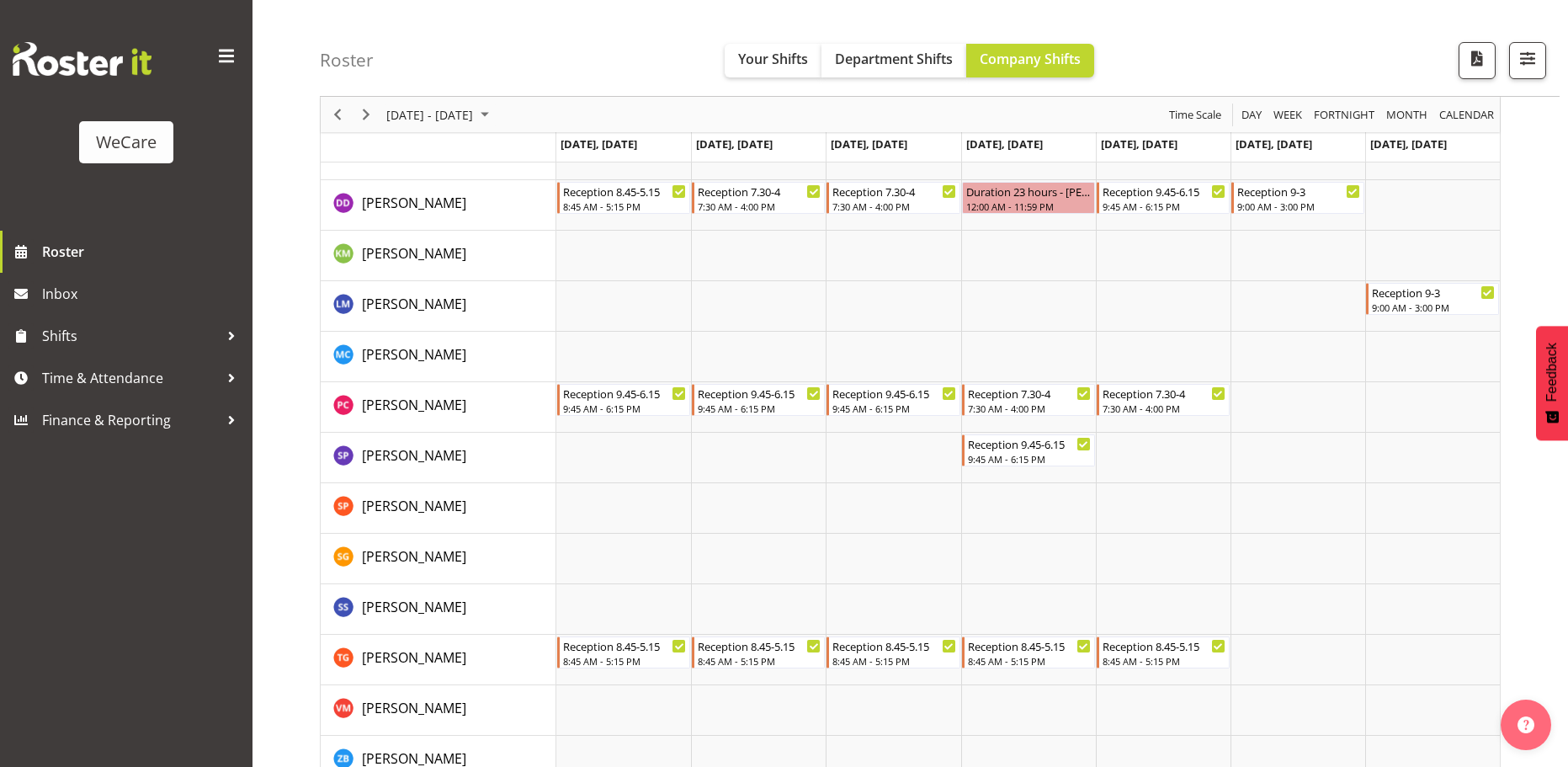
scroll to position [1944, 0]
